Goal: Task Accomplishment & Management: Manage account settings

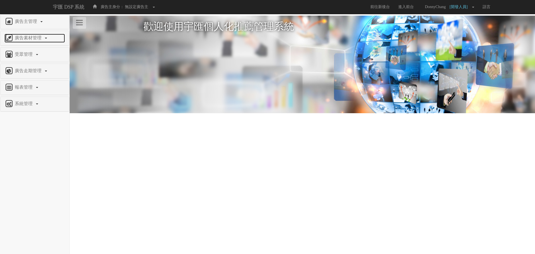
click at [33, 36] on span "廣告素材管理" at bounding box center [28, 37] width 31 height 5
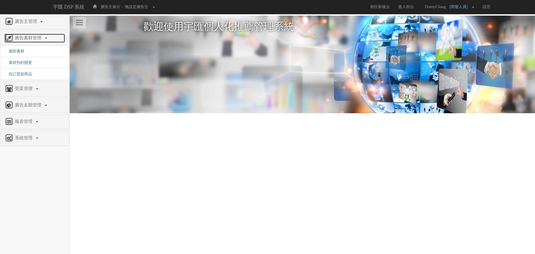
click at [33, 36] on span "廣告素材管理" at bounding box center [28, 37] width 31 height 5
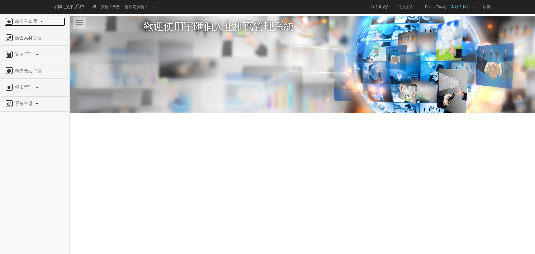
click at [30, 21] on span "廣告主管理" at bounding box center [26, 21] width 26 height 5
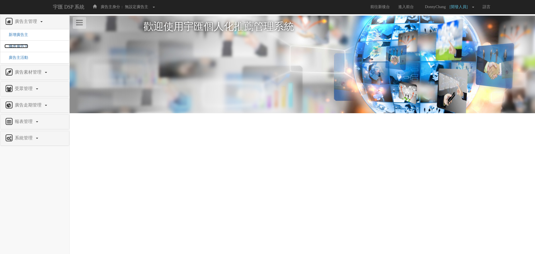
click at [18, 48] on span "修改廣告主" at bounding box center [16, 46] width 24 height 4
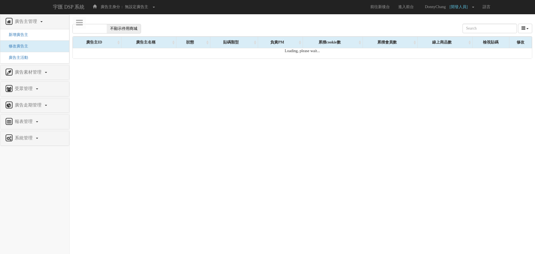
click at [119, 31] on span "不顯示停用商城" at bounding box center [124, 28] width 34 height 9
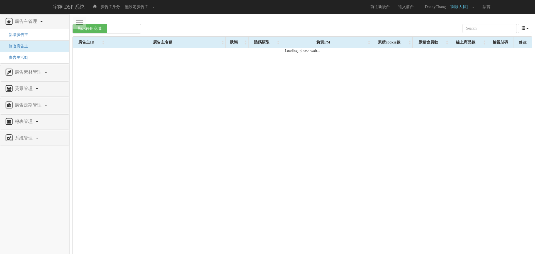
checkbox input "true"
click at [470, 28] on input "text" at bounding box center [485, 28] width 54 height 9
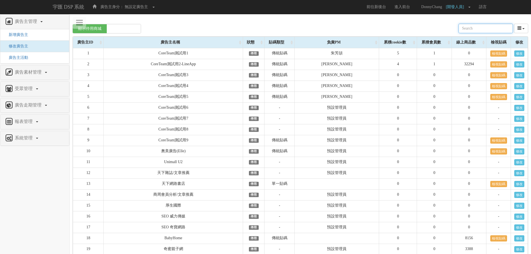
click at [496, 28] on input "text" at bounding box center [485, 28] width 54 height 9
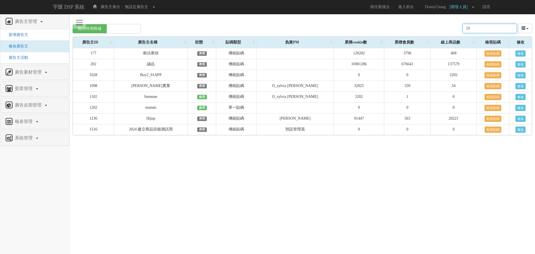
type input "2"
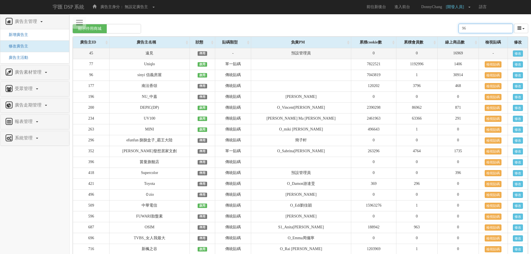
type input "9"
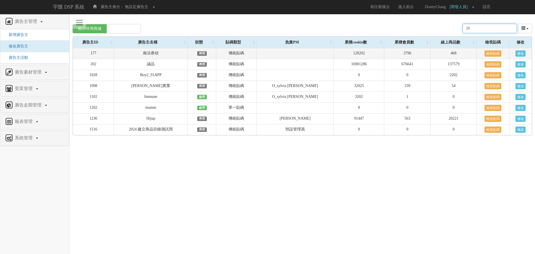
type input "2"
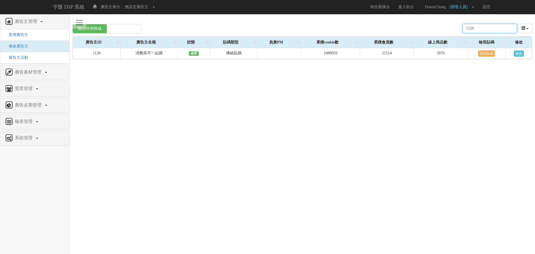
click at [486, 30] on input "1128" at bounding box center [489, 28] width 54 height 9
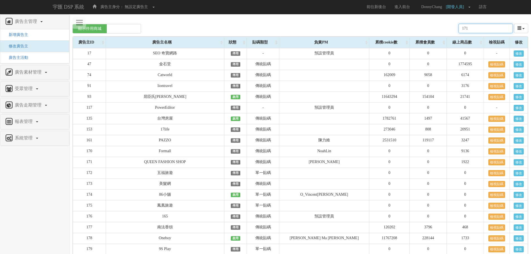
type input "1719"
